Goal: Task Accomplishment & Management: Use online tool/utility

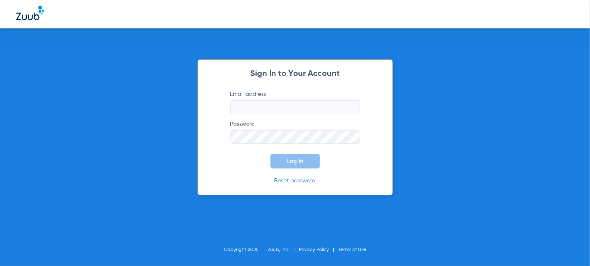
type input "[EMAIL_ADDRESS][DOMAIN_NAME]"
click at [294, 158] on button "Log In" at bounding box center [295, 161] width 49 height 15
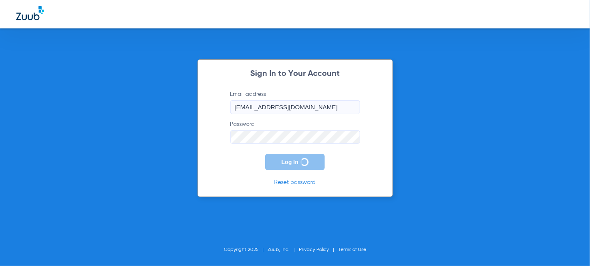
click at [291, 146] on form "Email address [EMAIL_ADDRESS][DOMAIN_NAME] Password Log In" at bounding box center [295, 130] width 154 height 80
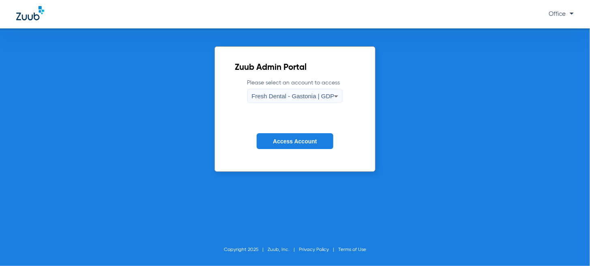
click at [270, 91] on div "Fresh Dental - Gastonia | GDP" at bounding box center [293, 96] width 83 height 14
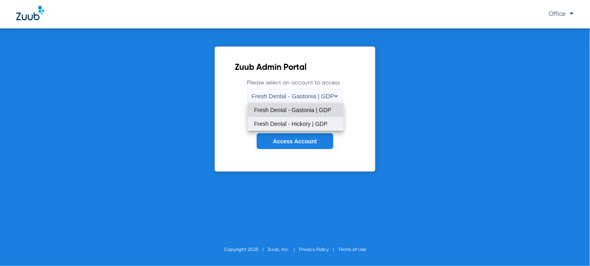
click at [282, 124] on span "Fresh Dental - Hickory | GDP" at bounding box center [290, 124] width 73 height 6
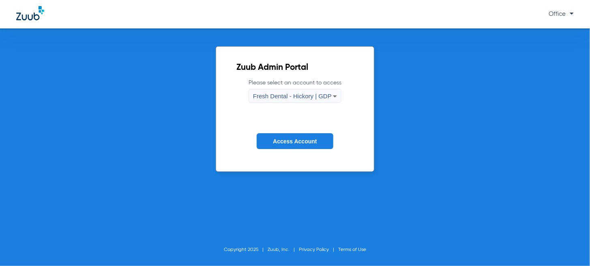
click at [291, 144] on button "Access Account" at bounding box center [295, 141] width 76 height 16
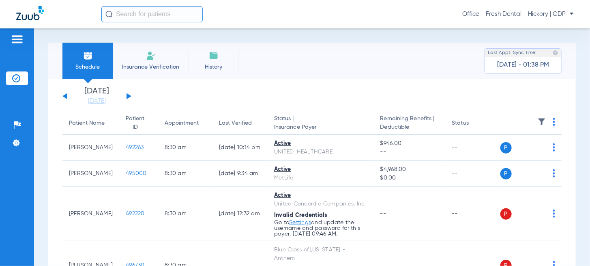
click at [148, 14] on input "text" at bounding box center [151, 14] width 101 height 16
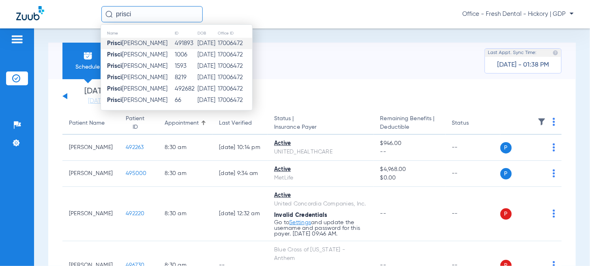
type input "prisci"
click at [126, 45] on span "Prisci [PERSON_NAME]" at bounding box center [137, 43] width 60 height 6
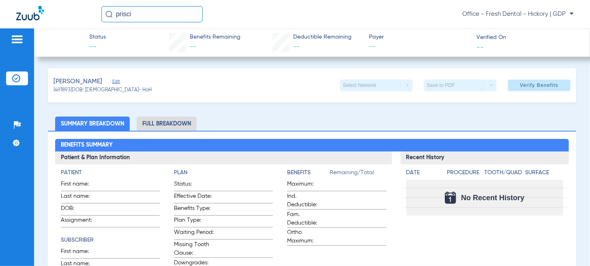
click at [161, 123] on li "Full Breakdown" at bounding box center [167, 123] width 60 height 14
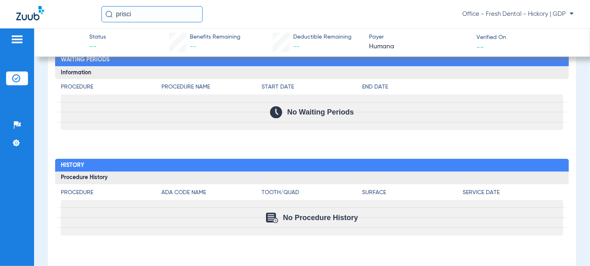
scroll to position [632, 0]
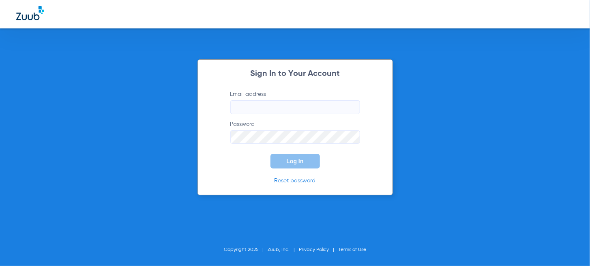
type input "[EMAIL_ADDRESS][DOMAIN_NAME]"
